Goal: Transaction & Acquisition: Purchase product/service

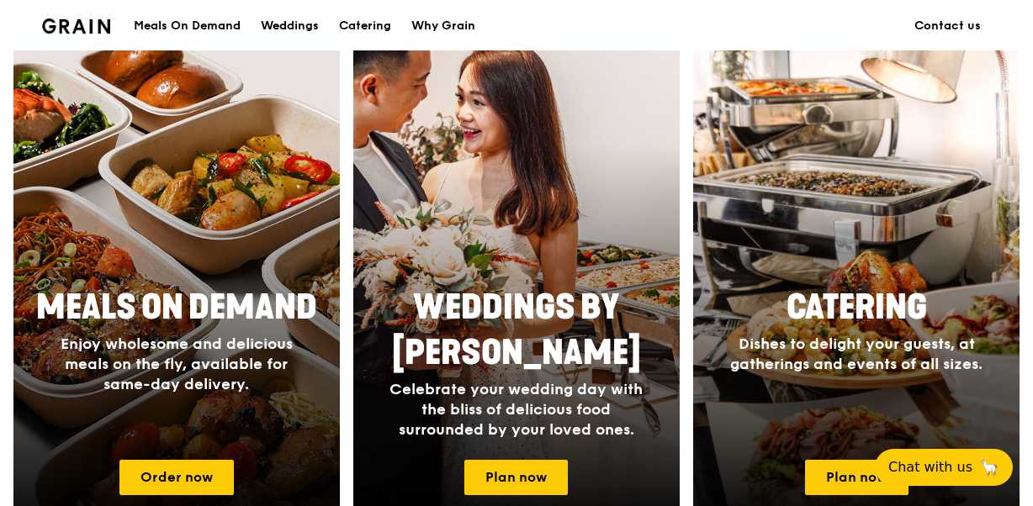
scroll to position [642, 0]
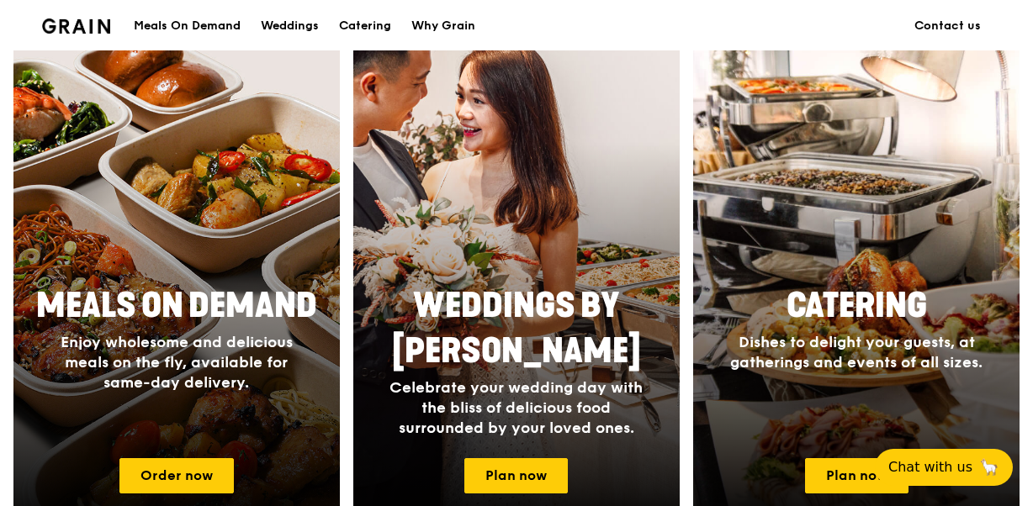
click at [224, 18] on div "Meals On Demand" at bounding box center [187, 26] width 107 height 50
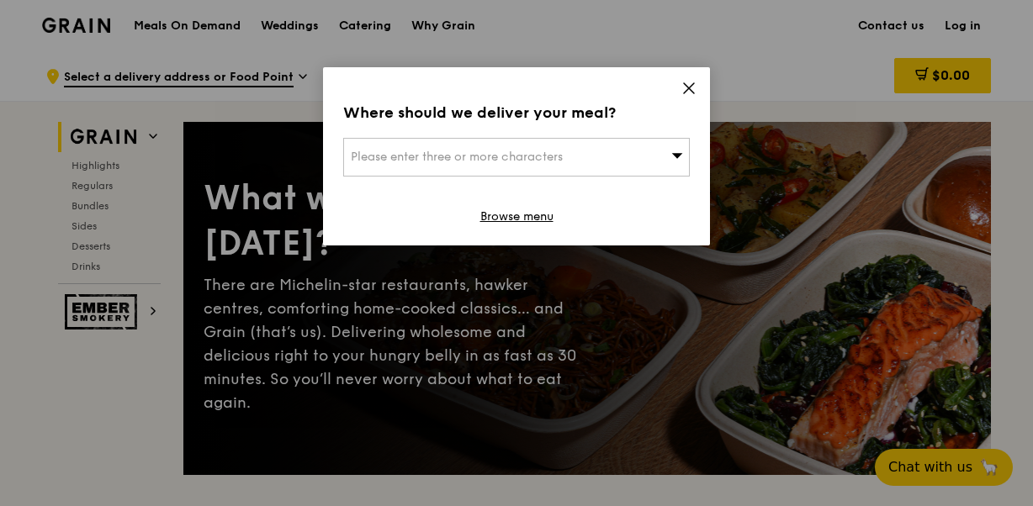
click at [681, 93] on icon at bounding box center [688, 88] width 15 height 15
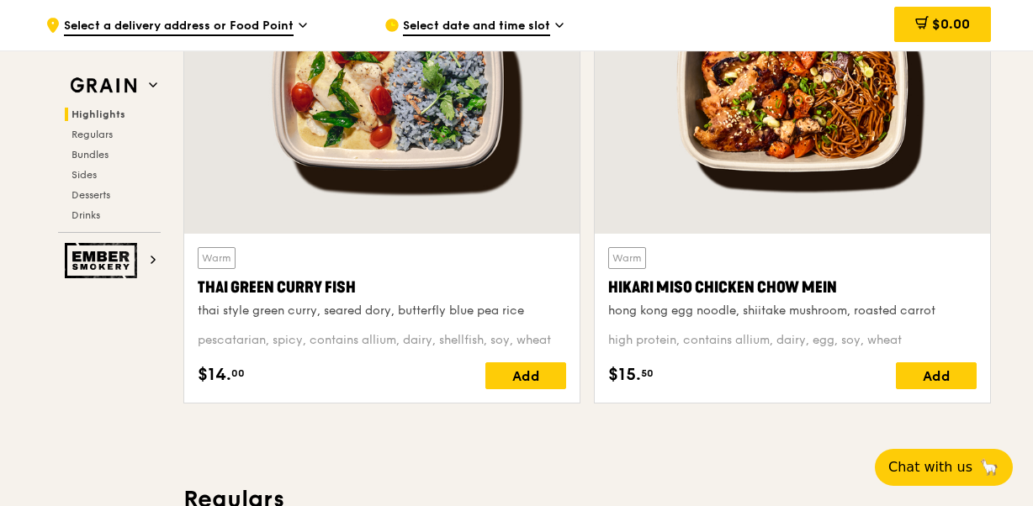
scroll to position [676, 0]
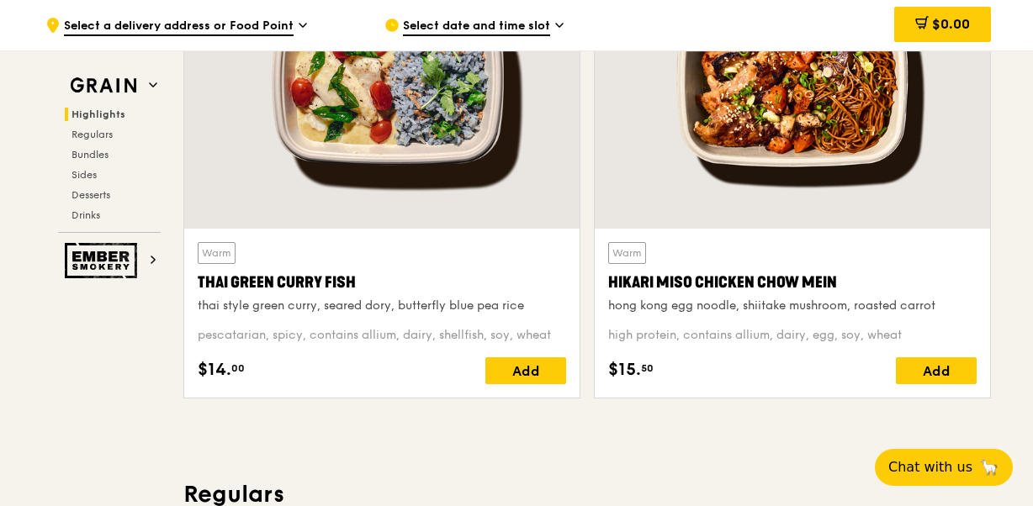
drag, startPoint x: 839, startPoint y: 278, endPoint x: 602, endPoint y: 287, distance: 237.3
click at [602, 287] on div "Warm Hikari Miso Chicken Chow Mein hong kong egg noodle, shiitake mushroom, roa…" at bounding box center [792, 313] width 395 height 169
copy div "Hikari Miso Chicken Chow Mein"
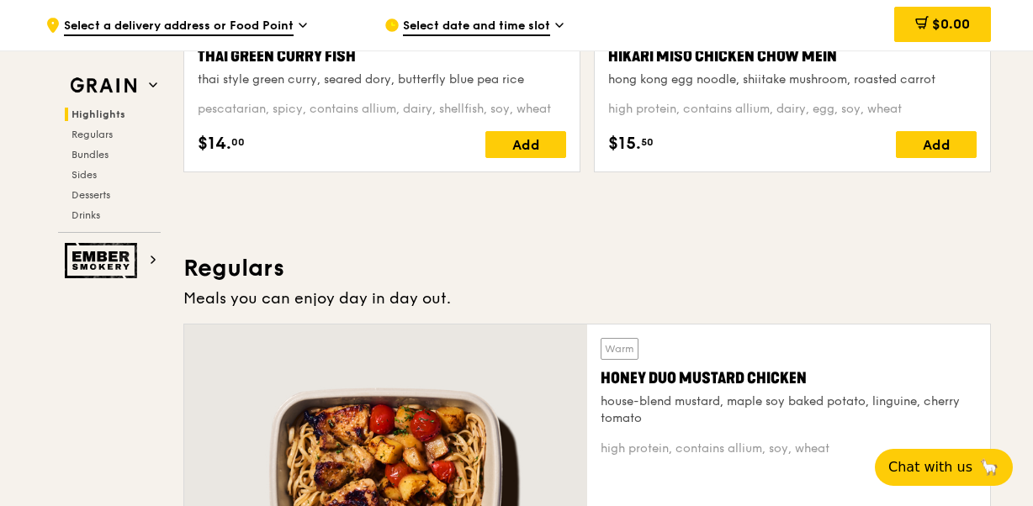
scroll to position [1087, 0]
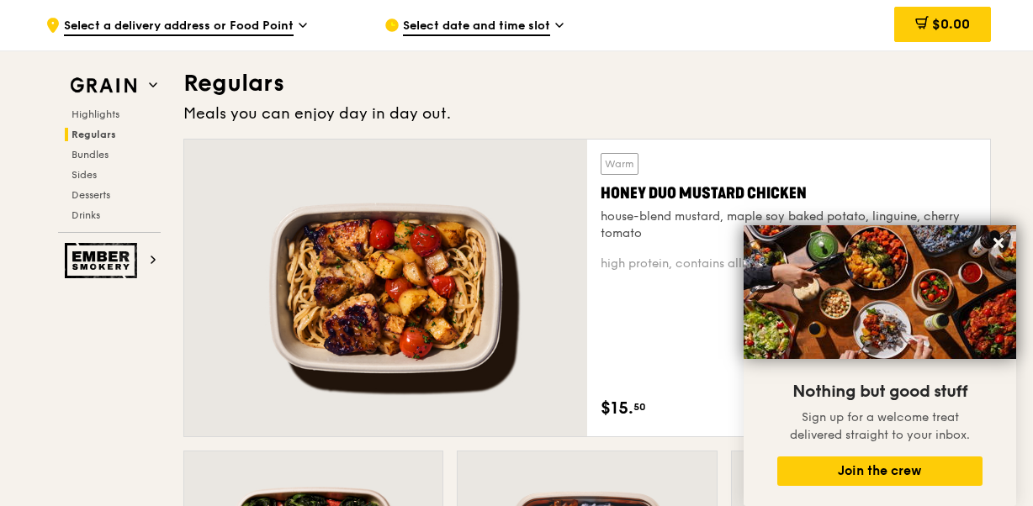
drag, startPoint x: 816, startPoint y: 193, endPoint x: 599, endPoint y: 190, distance: 217.0
click at [599, 190] on div "Warm Honey Duo Mustard Chicken house-blend mustard, maple soy baked potato, lin…" at bounding box center [788, 288] width 403 height 297
copy div "Honey Duo Mustard Chicken"
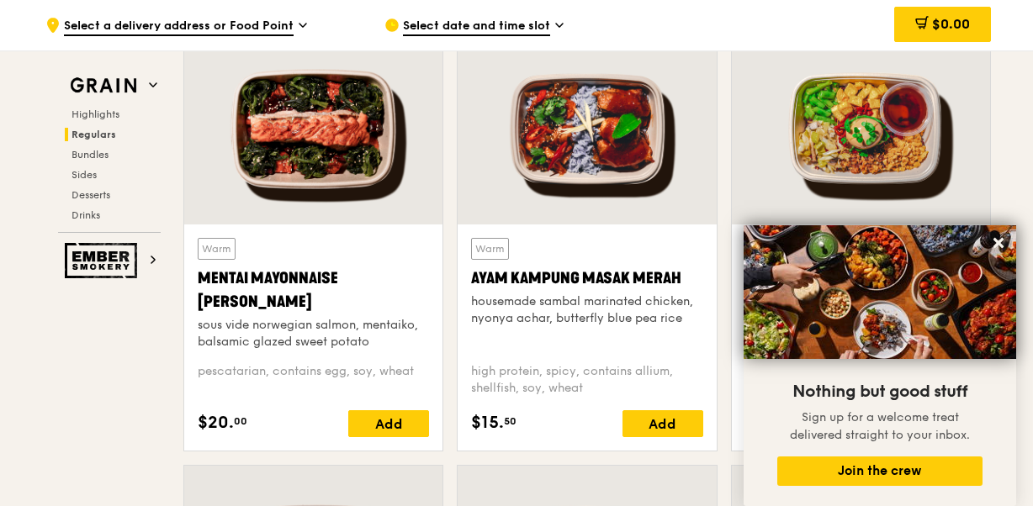
scroll to position [1506, 0]
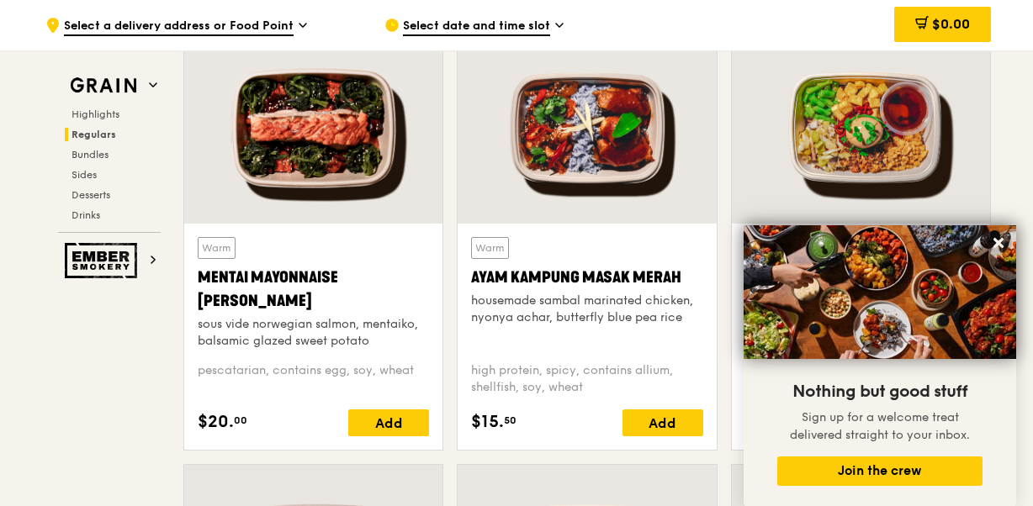
drag, startPoint x: 997, startPoint y: 246, endPoint x: 668, endPoint y: 320, distance: 337.9
click at [668, 320] on div "housemade sambal marinated chicken, nyonya achar, butterfly blue pea rice" at bounding box center [586, 310] width 231 height 34
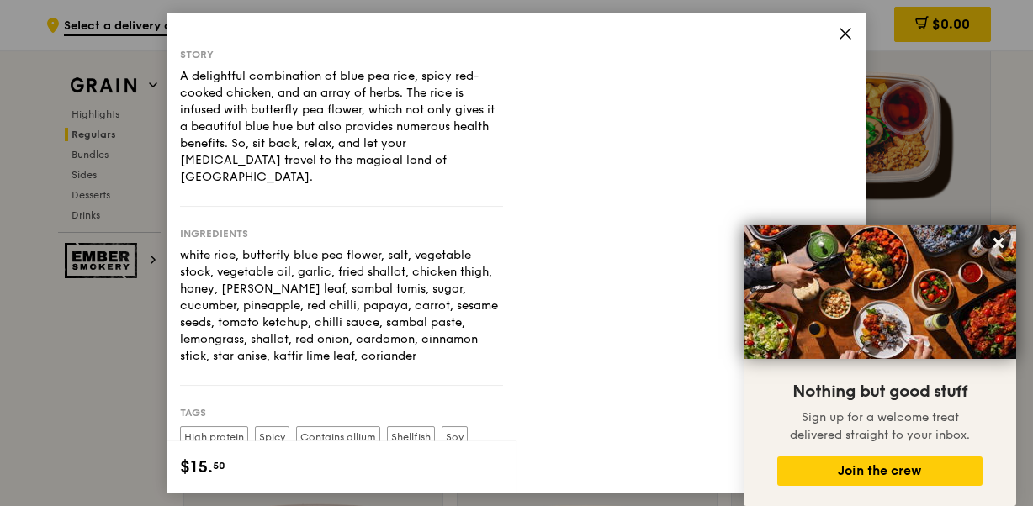
click at [840, 39] on icon at bounding box center [845, 34] width 10 height 10
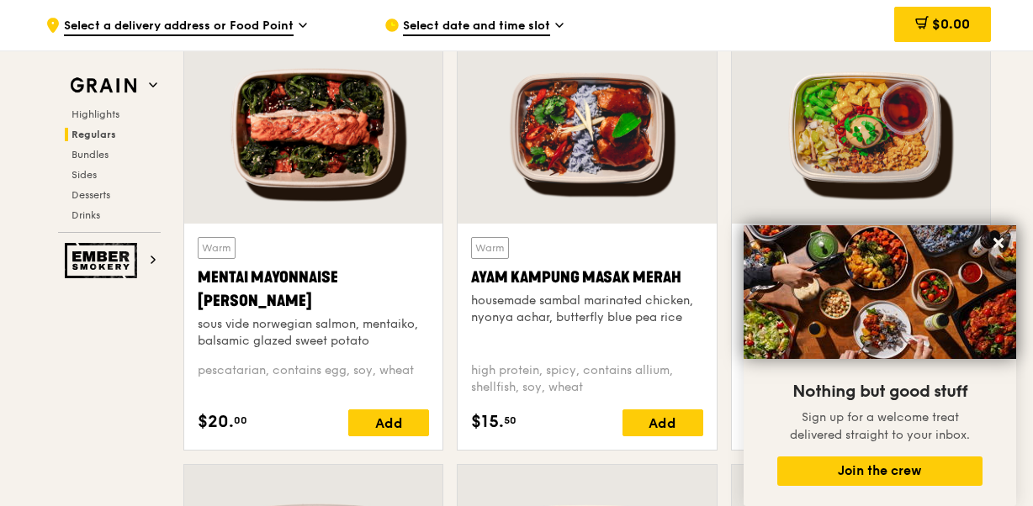
drag, startPoint x: 997, startPoint y: 237, endPoint x: 1013, endPoint y: 161, distance: 78.2
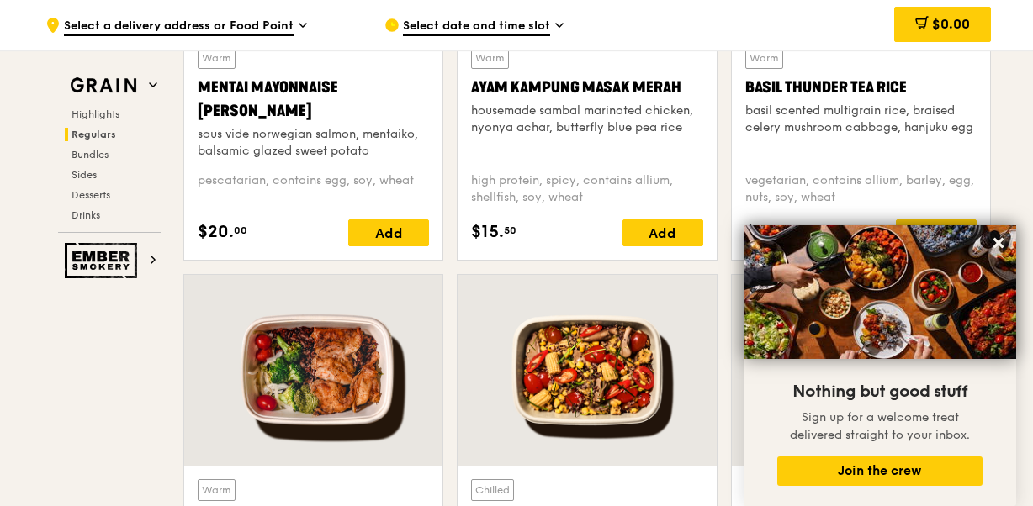
scroll to position [1700, 0]
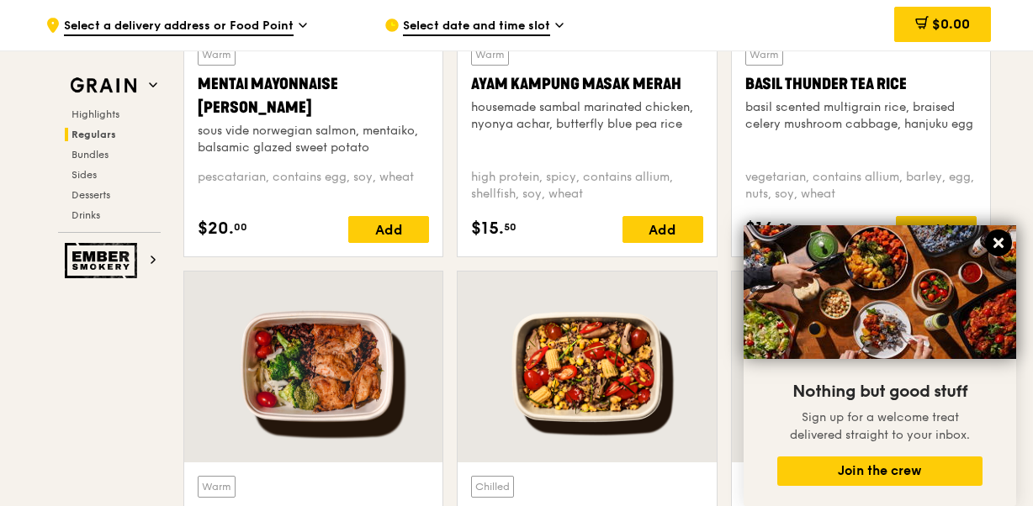
click at [995, 243] on icon at bounding box center [998, 242] width 15 height 15
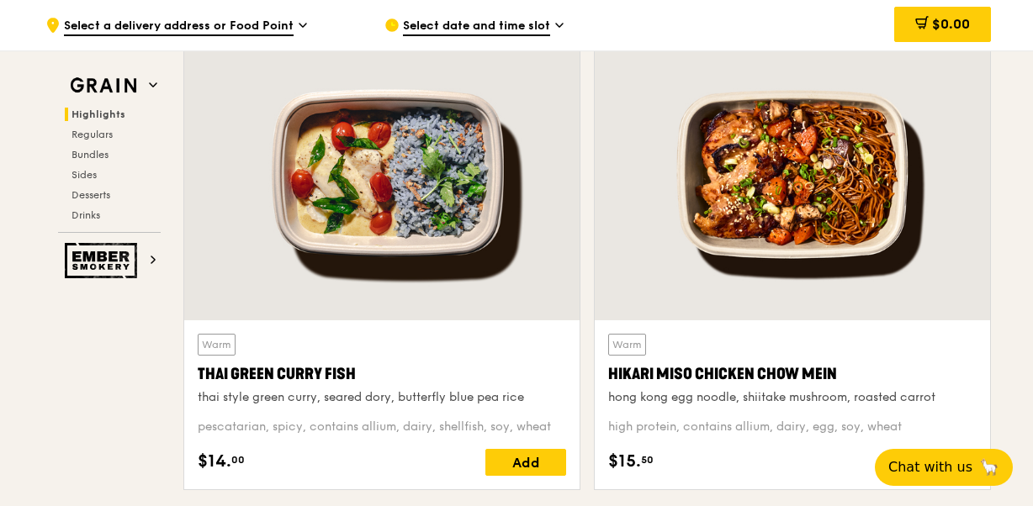
scroll to position [573, 0]
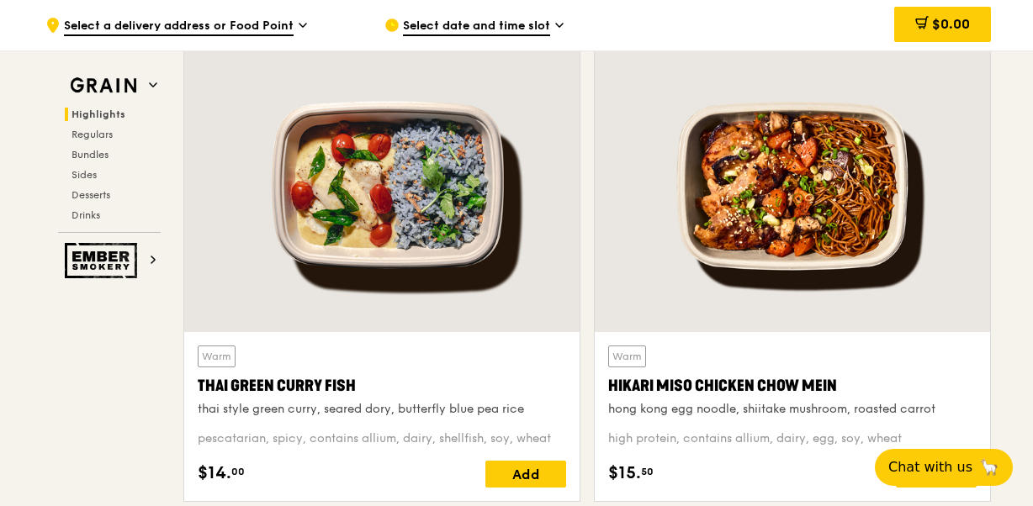
click at [531, 34] on span "Select date and time slot" at bounding box center [476, 27] width 147 height 19
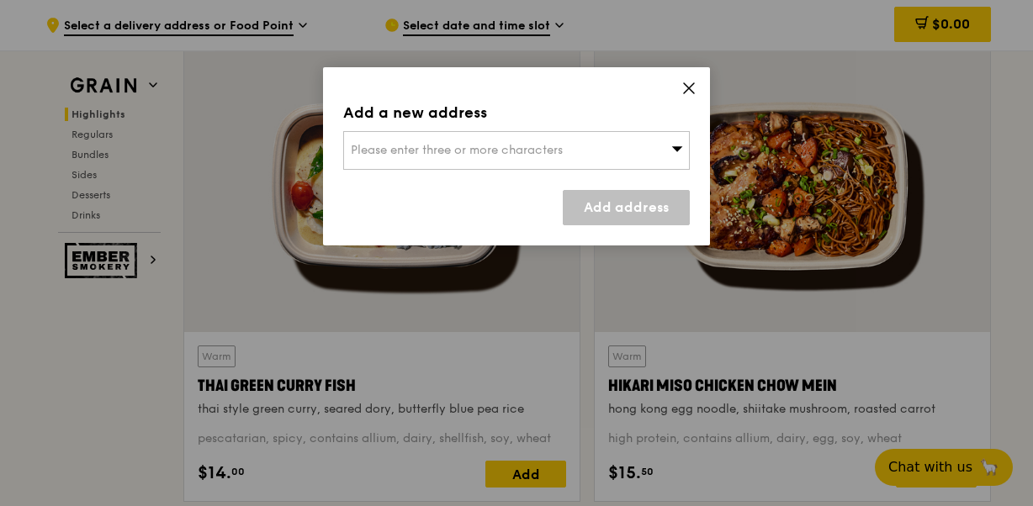
click at [562, 144] on span "Please enter three or more characters" at bounding box center [457, 150] width 212 height 14
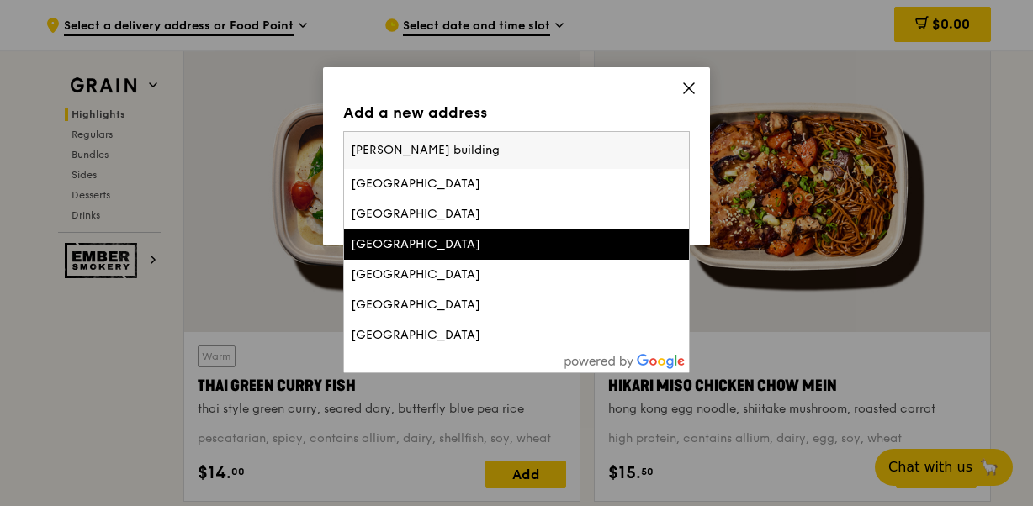
type input "[PERSON_NAME] building"
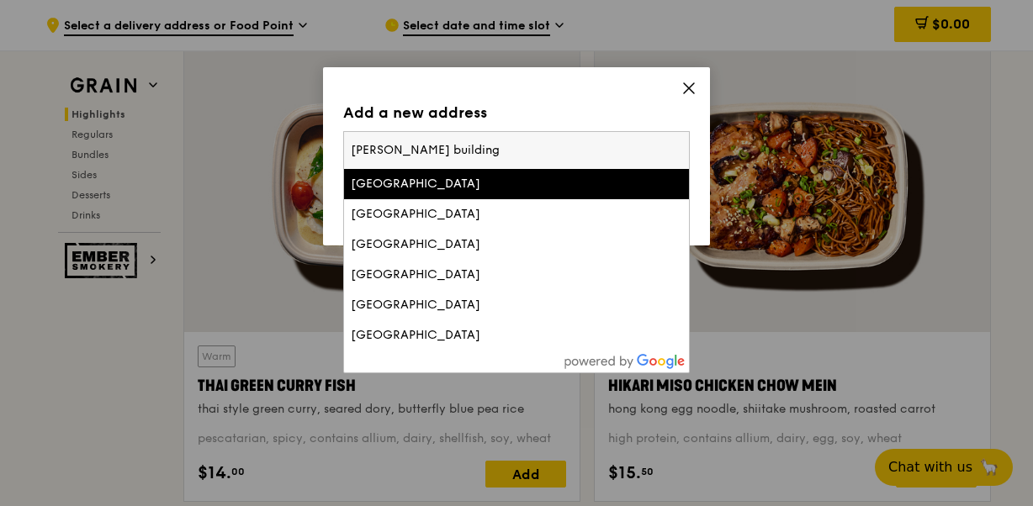
drag, startPoint x: 512, startPoint y: 150, endPoint x: 278, endPoint y: 140, distance: 234.8
click at [278, 140] on div "Add a new address Please enter three or more characters [PERSON_NAME][GEOGRAPHI…" at bounding box center [516, 253] width 1033 height 506
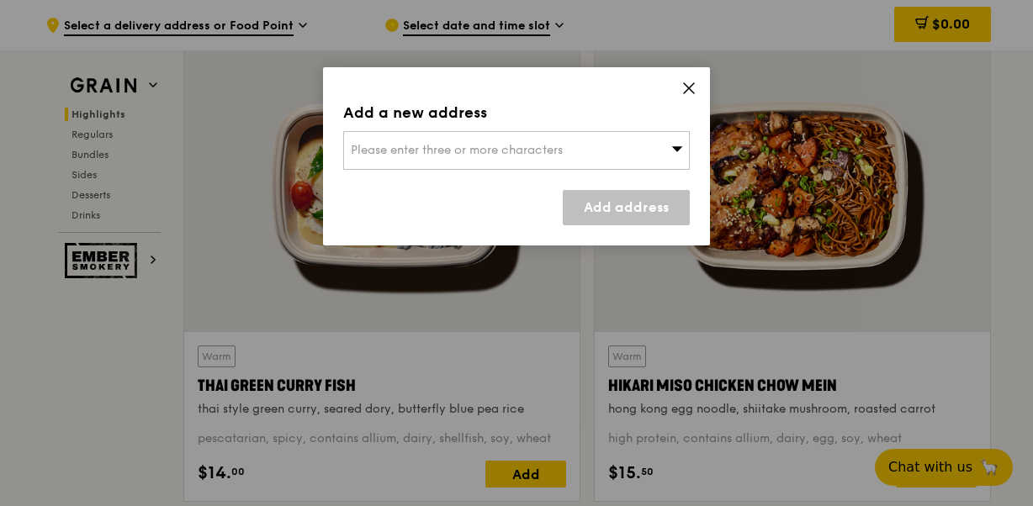
click at [380, 135] on div "Please enter three or more characters" at bounding box center [516, 150] width 346 height 39
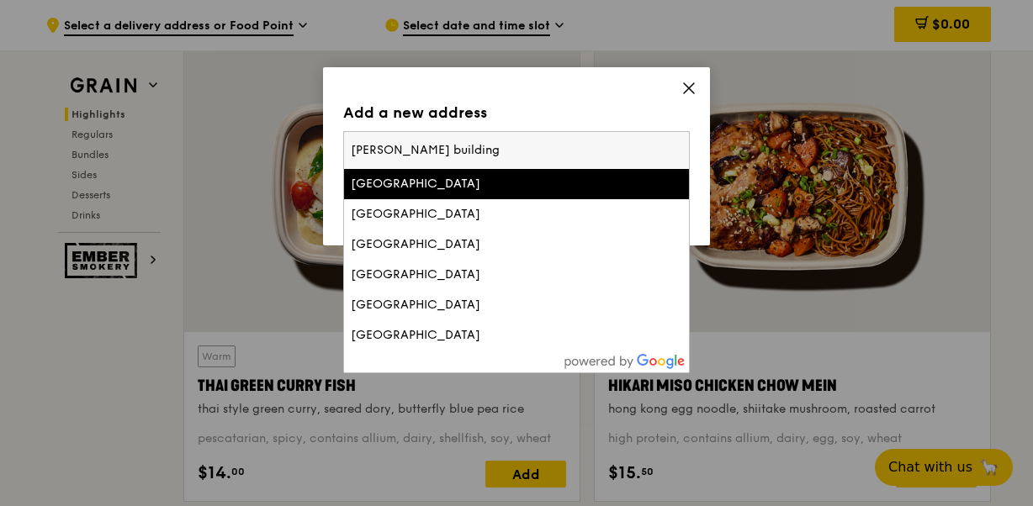
drag, startPoint x: 541, startPoint y: 143, endPoint x: 260, endPoint y: 154, distance: 281.1
click at [260, 154] on div "Add a new address Please enter three or more characters [PERSON_NAME][GEOGRAPHI…" at bounding box center [516, 253] width 1033 height 506
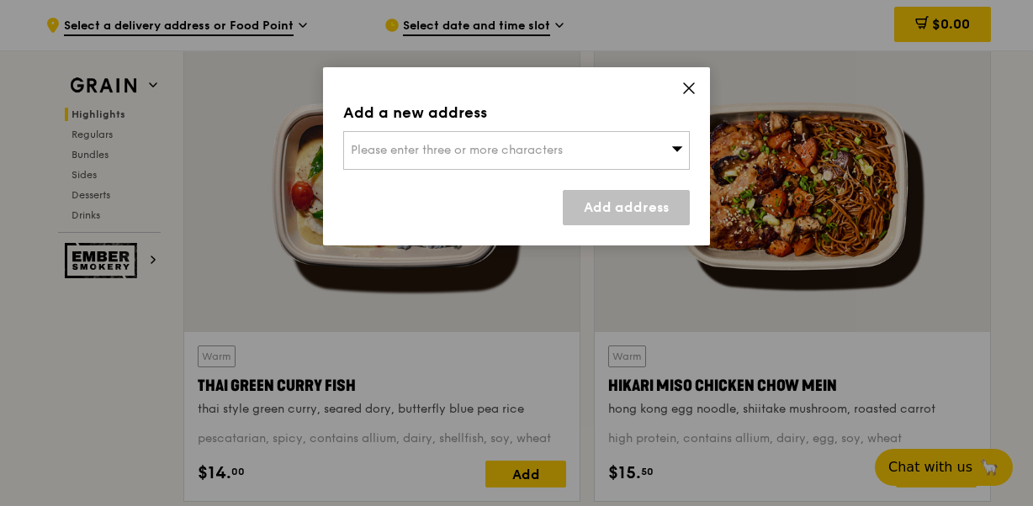
click at [385, 153] on span "Please enter three or more characters" at bounding box center [457, 150] width 212 height 14
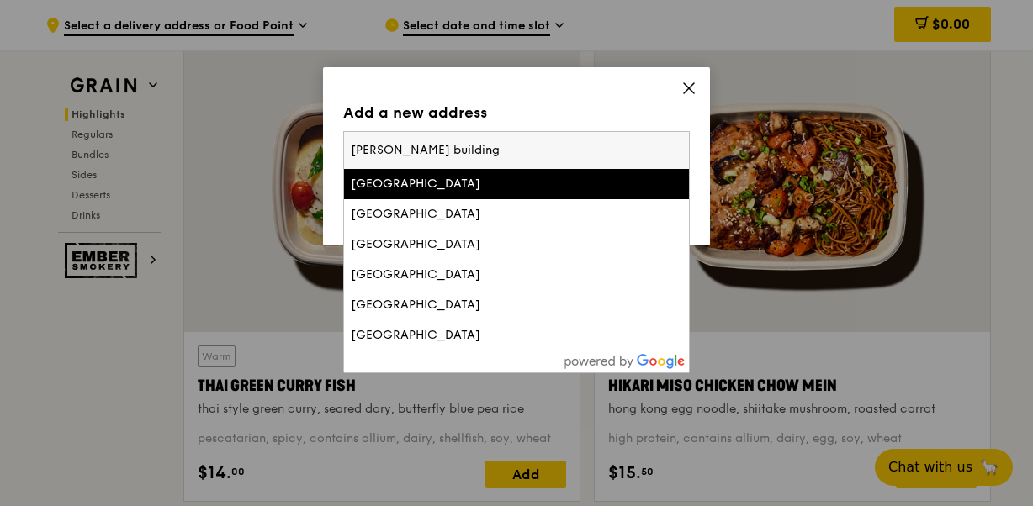
drag, startPoint x: 510, startPoint y: 150, endPoint x: 275, endPoint y: 155, distance: 234.7
click at [275, 155] on div "Add a new address Please enter three or more characters [PERSON_NAME][GEOGRAPHI…" at bounding box center [516, 253] width 1033 height 506
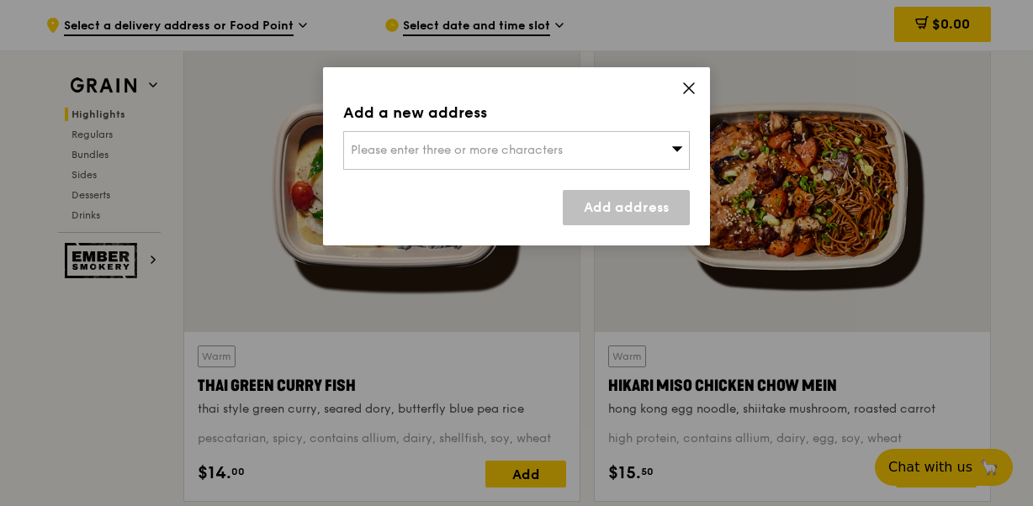
click at [383, 156] on span "Please enter three or more characters" at bounding box center [457, 150] width 212 height 14
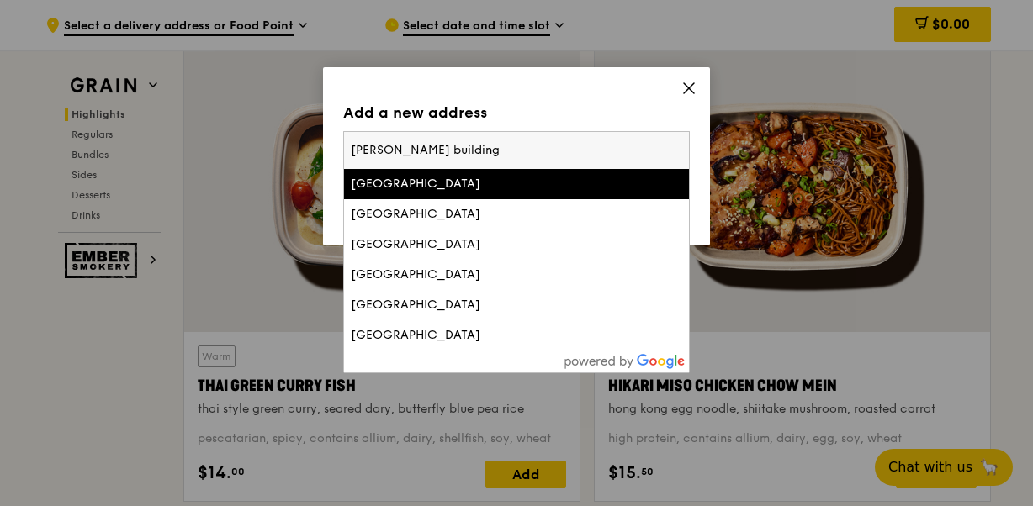
click at [481, 146] on input "[PERSON_NAME] building" at bounding box center [516, 150] width 345 height 37
type input "M"
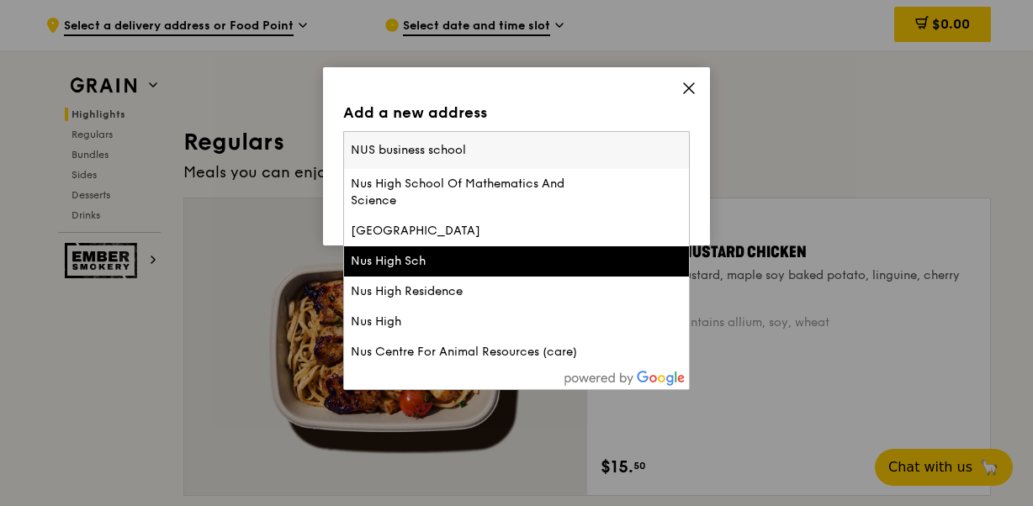
scroll to position [1029, 0]
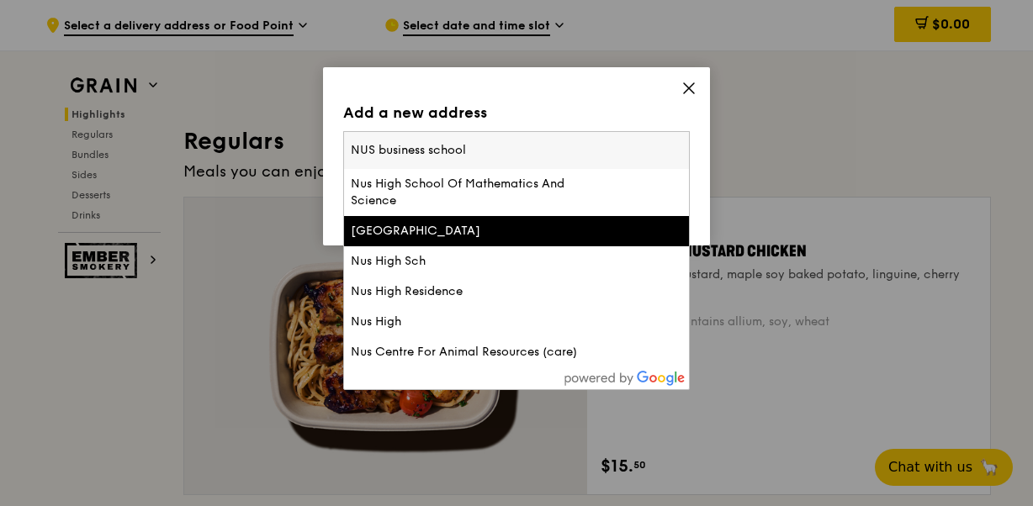
type input "NUS business school"
click at [520, 230] on div "[GEOGRAPHIC_DATA]" at bounding box center [475, 231] width 249 height 17
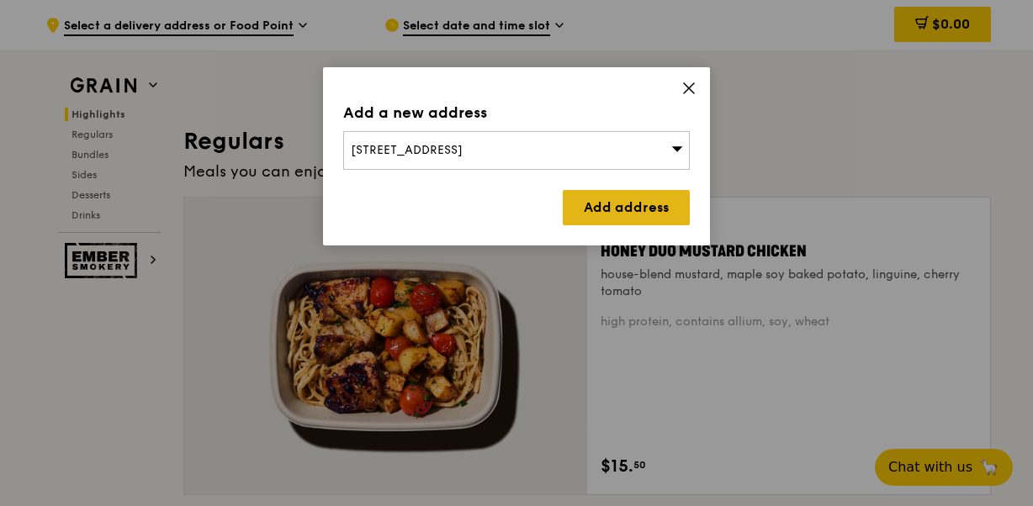
click at [645, 208] on link "Add address" at bounding box center [626, 207] width 127 height 35
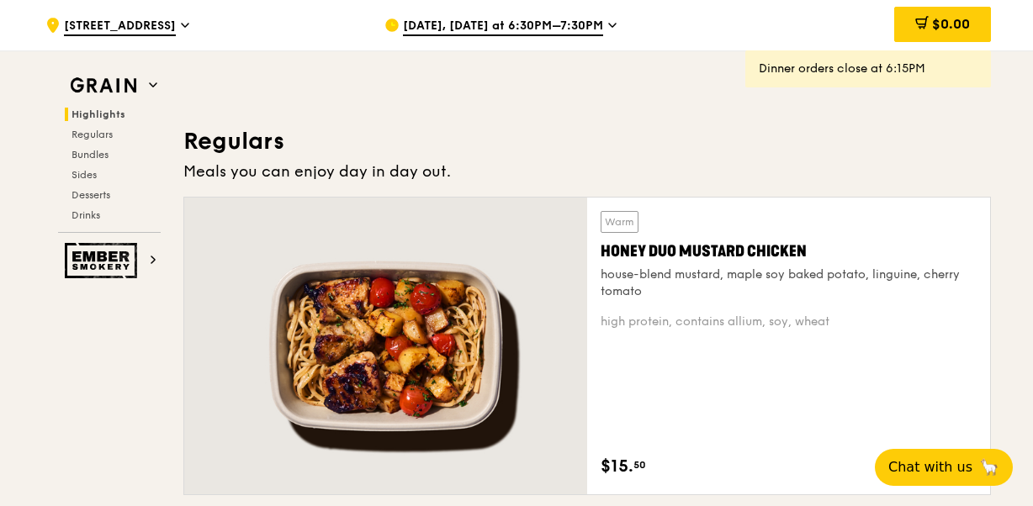
click at [589, 21] on span "[DATE], [DATE] at 6:30PM–7:30PM" at bounding box center [503, 27] width 200 height 19
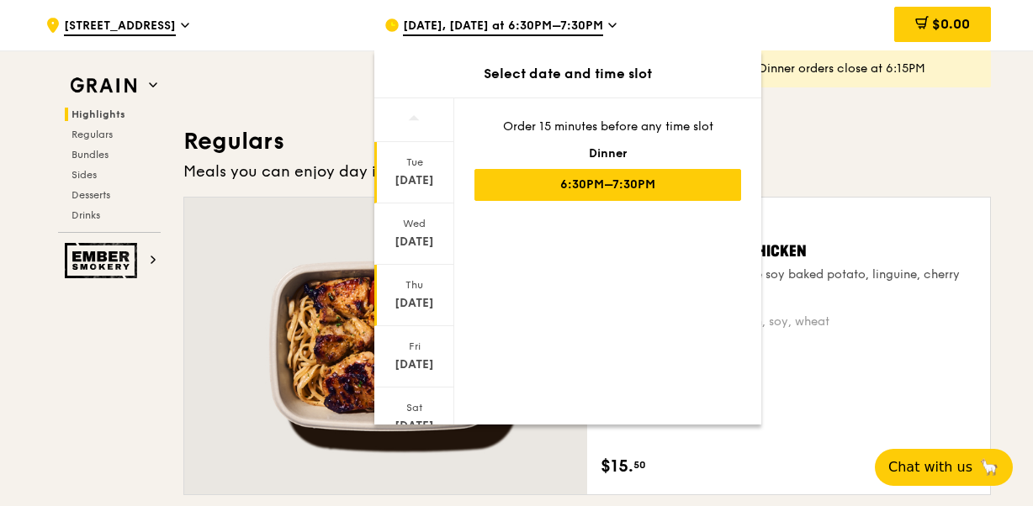
click at [407, 279] on div "Thu" at bounding box center [414, 284] width 75 height 13
